Goal: Transaction & Acquisition: Obtain resource

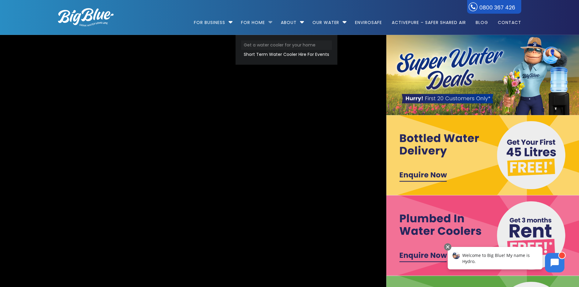
click at [255, 44] on link "Get a water cooler for your home" at bounding box center [286, 44] width 91 height 9
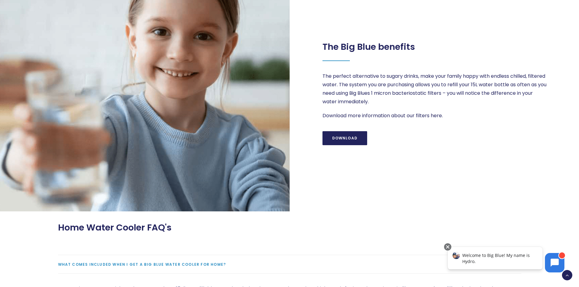
scroll to position [486, 0]
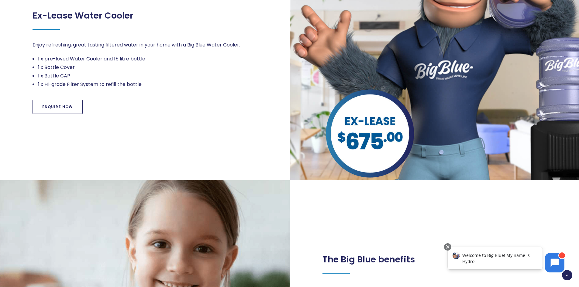
click at [58, 107] on link "Enquire Now" at bounding box center [58, 107] width 50 height 14
